Goal: Find specific page/section: Find specific page/section

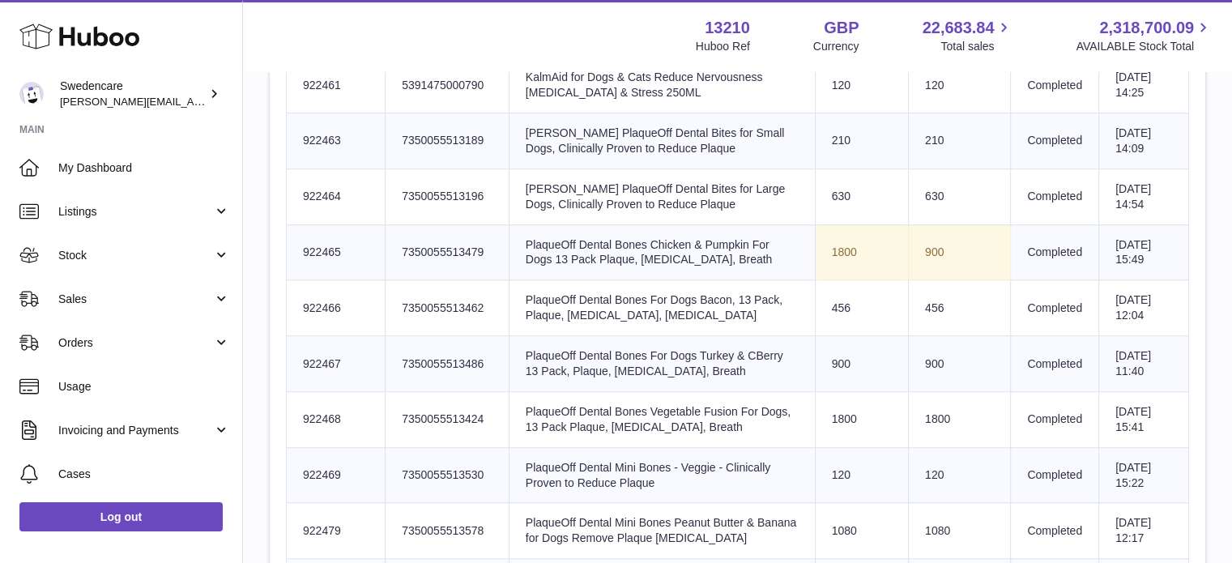
scroll to position [1069, 0]
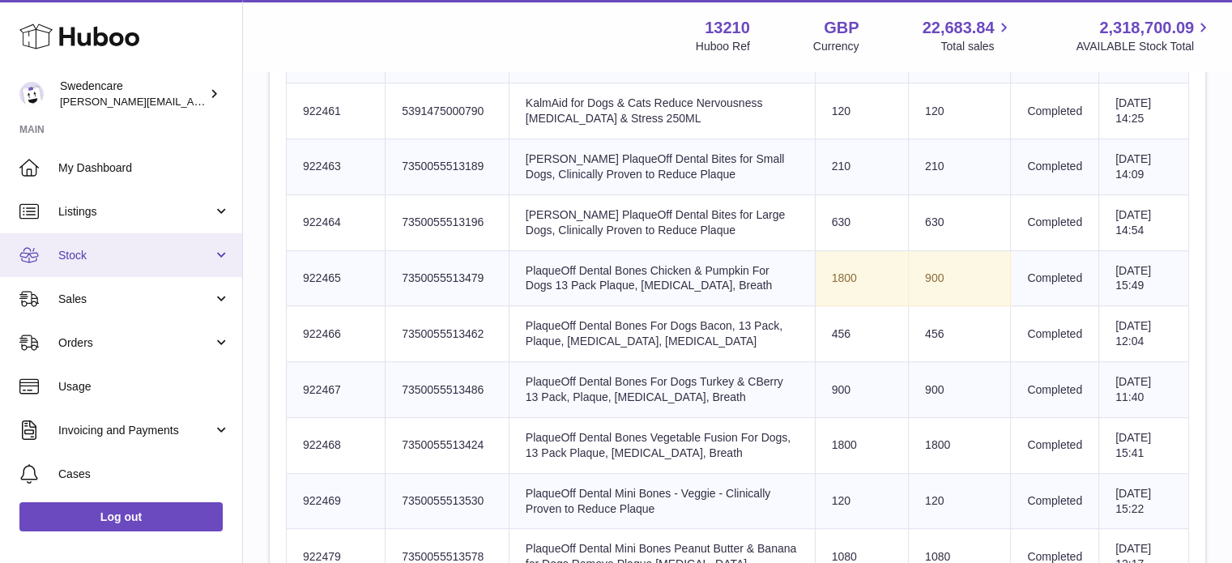
click at [85, 268] on link "Stock" at bounding box center [121, 255] width 242 height 44
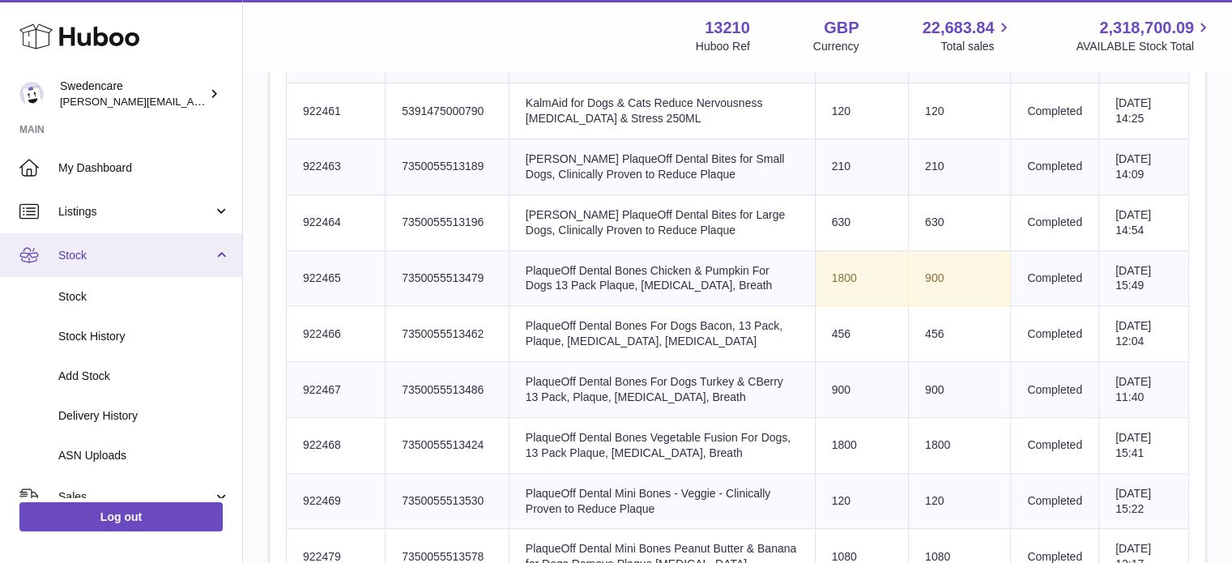
click at [107, 265] on link "Stock" at bounding box center [121, 255] width 242 height 44
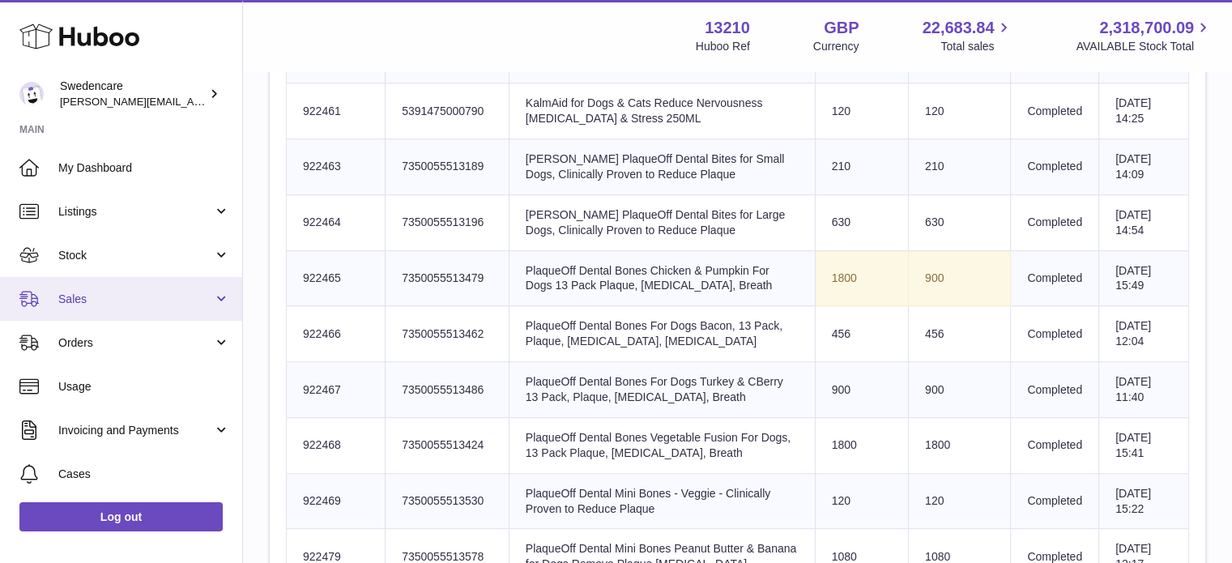
click at [103, 295] on span "Sales" at bounding box center [135, 299] width 155 height 15
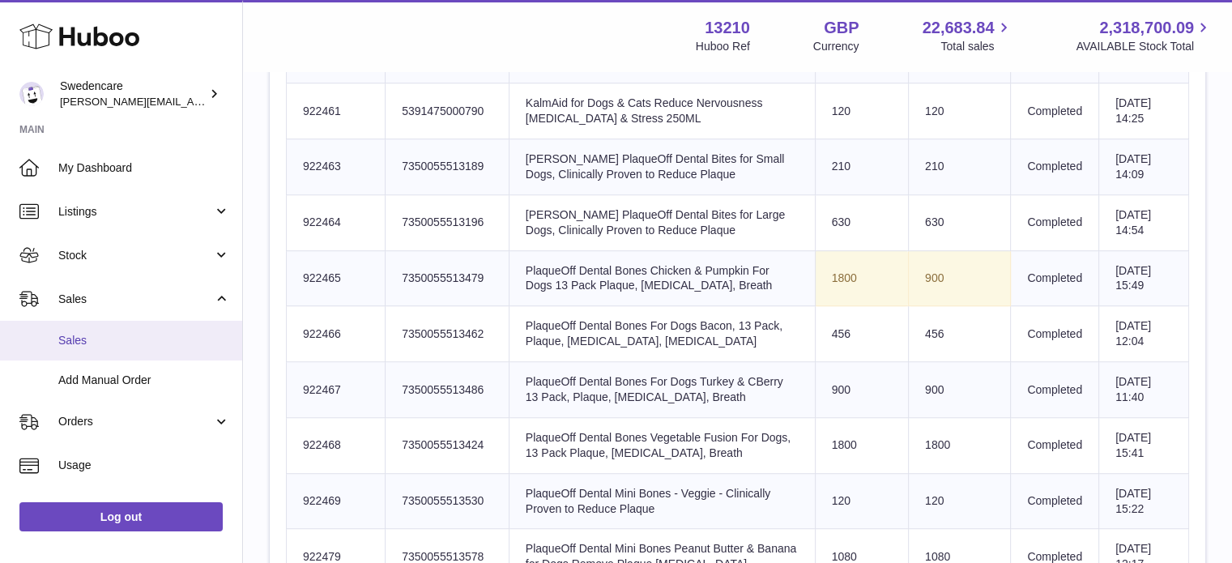
click at [96, 339] on span "Sales" at bounding box center [144, 340] width 172 height 15
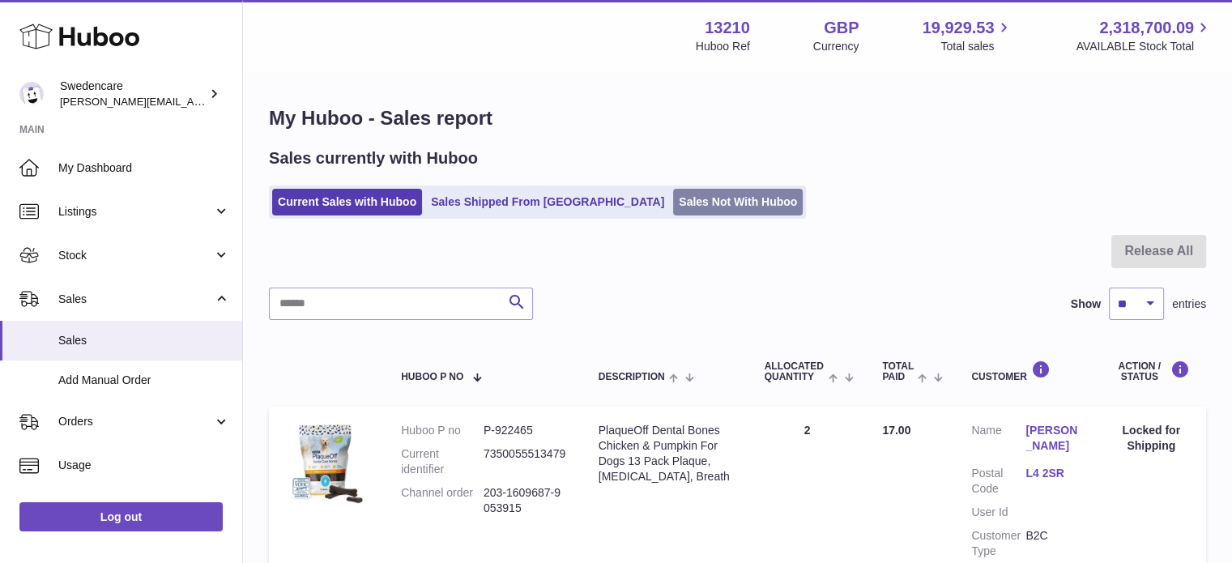
click at [673, 206] on link "Sales Not With Huboo" at bounding box center [738, 202] width 130 height 27
